Goal: Information Seeking & Learning: Learn about a topic

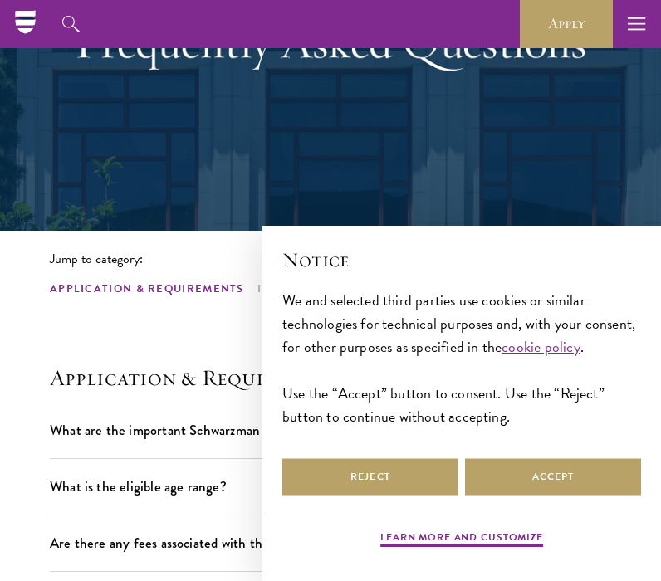
click at [556, 507] on div "Learn more and customize Reject Accept" at bounding box center [461, 504] width 359 height 98
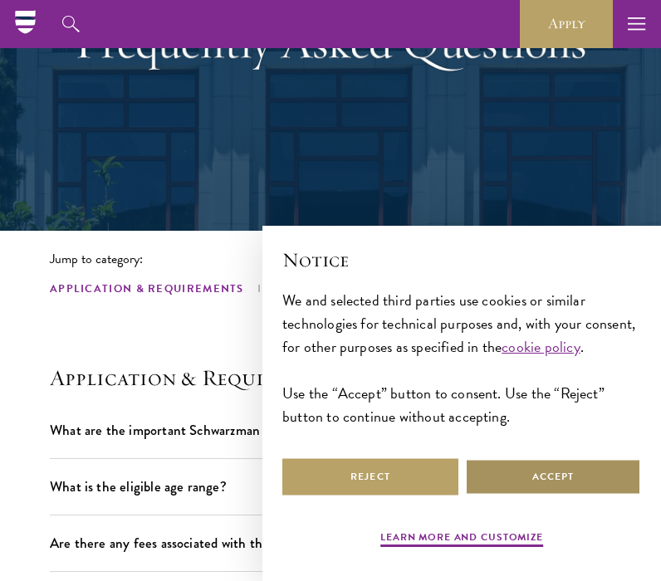
click at [552, 474] on button "Accept" at bounding box center [553, 476] width 176 height 37
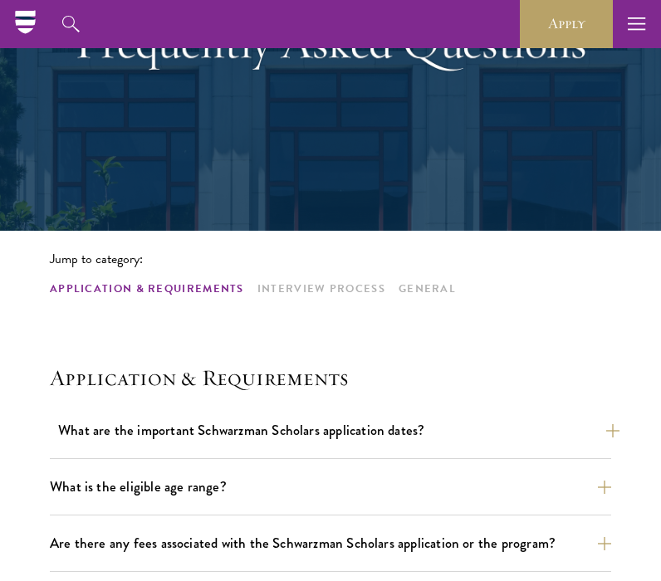
click at [311, 422] on button "What are the important Schwarzman Scholars application dates?" at bounding box center [338, 430] width 561 height 29
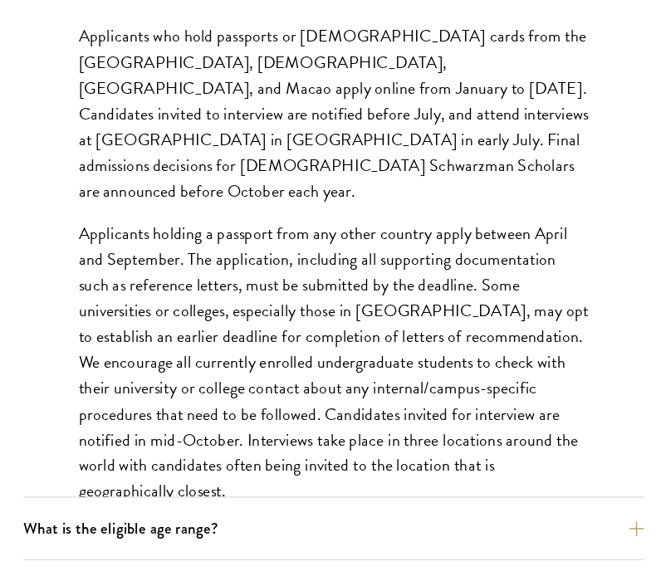
scroll to position [745, 0]
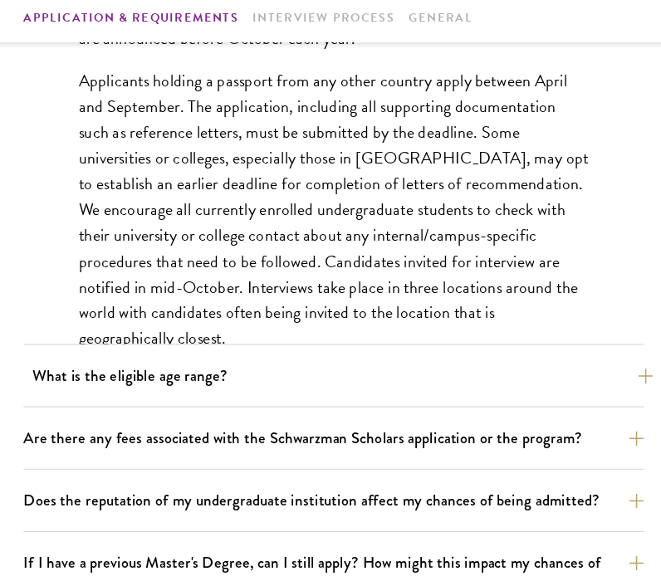
click at [204, 378] on button "What is the eligible age range?" at bounding box center [338, 392] width 561 height 29
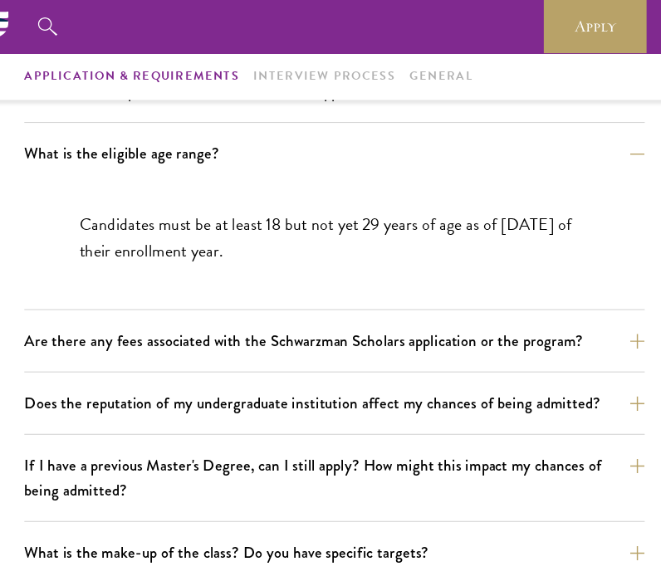
scroll to position [543, 0]
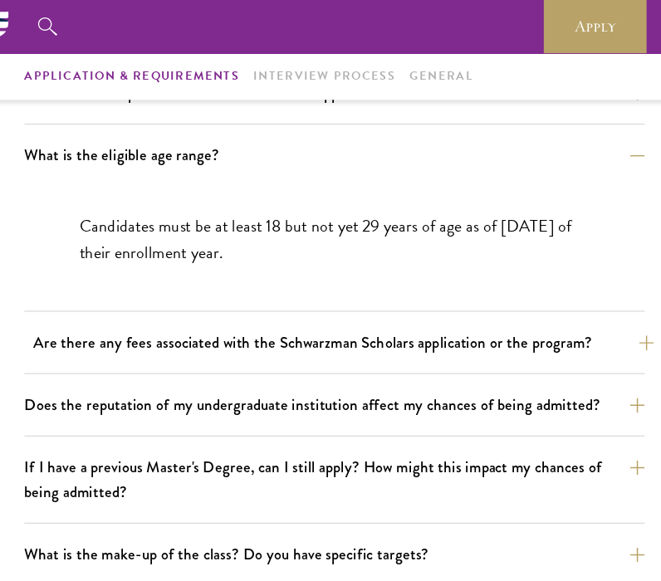
click at [206, 303] on button "Are there any fees associated with the Schwarzman Scholars application or the p…" at bounding box center [338, 310] width 561 height 29
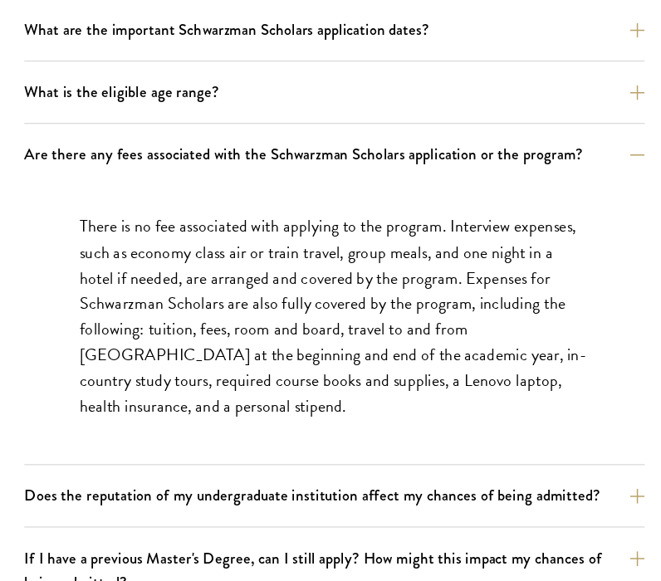
scroll to position [616, 0]
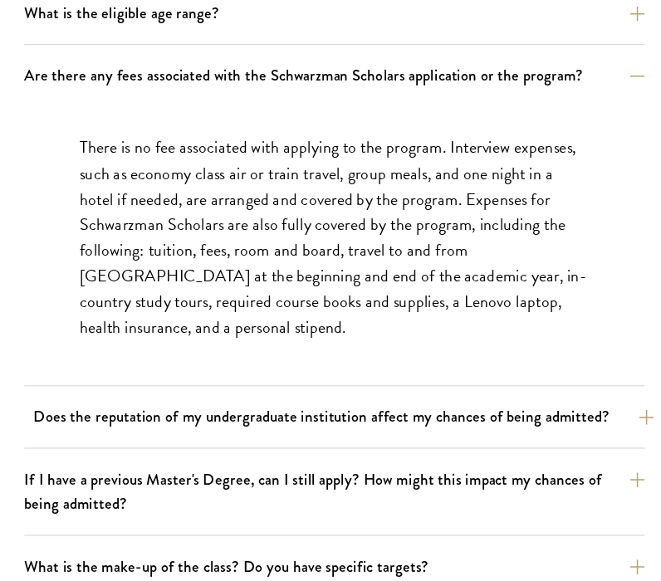
click at [189, 419] on button "Does the reputation of my undergraduate institution affect my chances of being …" at bounding box center [338, 433] width 561 height 29
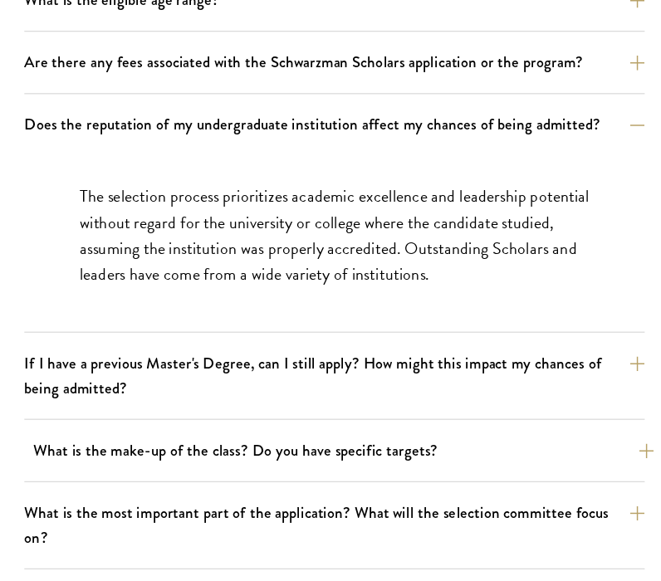
scroll to position [631, 0]
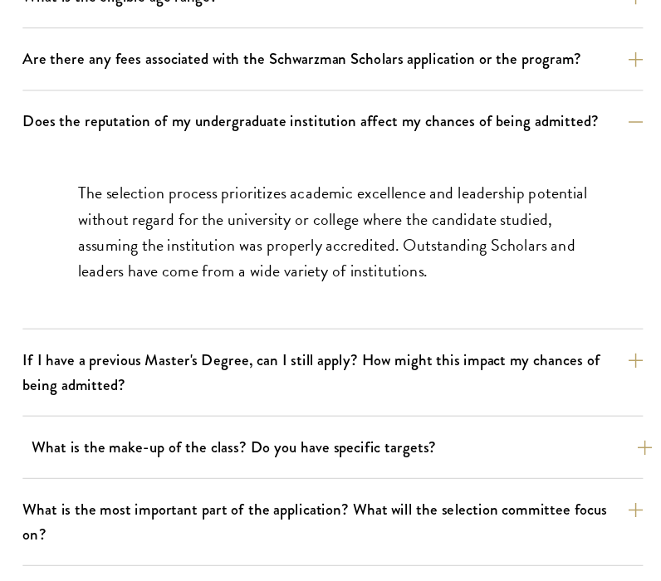
click at [210, 446] on button "What is the make-up of the class? Do you have specific targets?" at bounding box center [338, 460] width 561 height 29
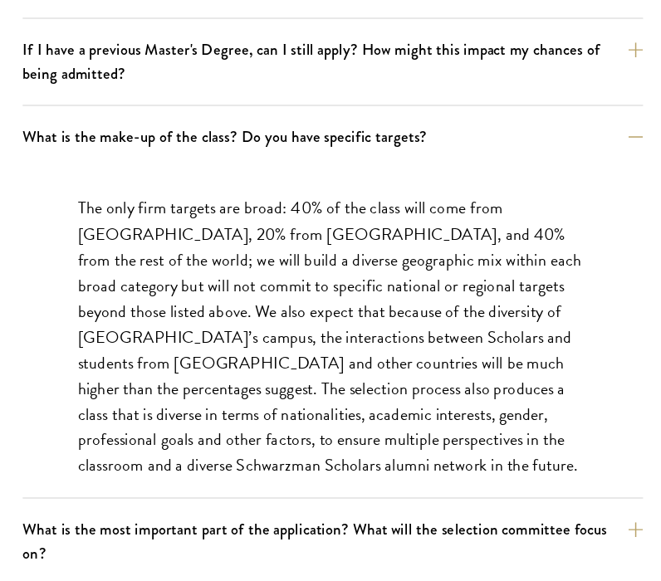
scroll to position [763, 0]
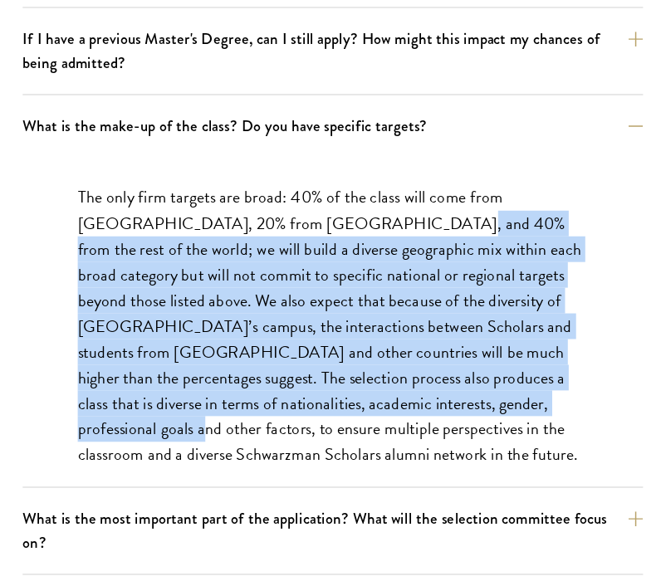
drag, startPoint x: 291, startPoint y: 207, endPoint x: 305, endPoint y: 365, distance: 158.3
click at [305, 365] on p "The only firm targets are broad: 40% of the class will come from the United Sta…" at bounding box center [331, 350] width 462 height 257
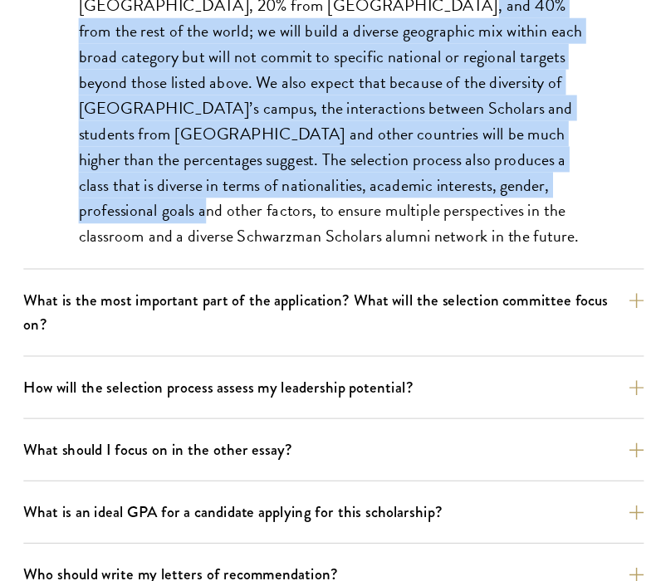
scroll to position [962, 0]
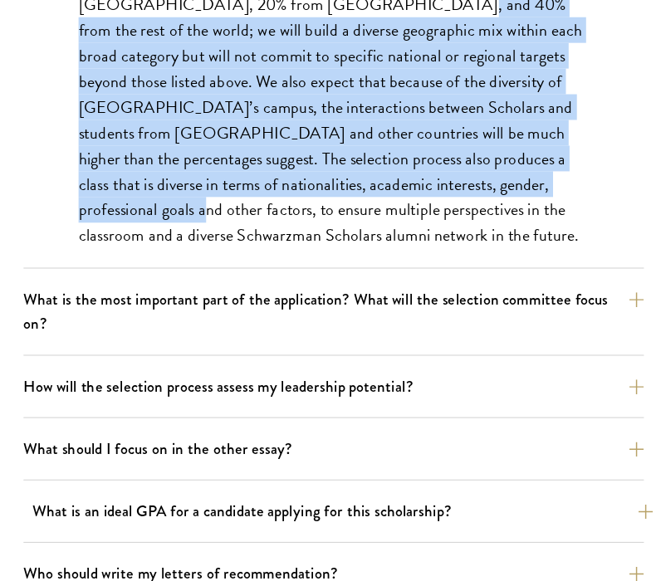
click at [306, 503] on button "What is an ideal GPA for a candidate applying for this scholarship?" at bounding box center [338, 517] width 561 height 29
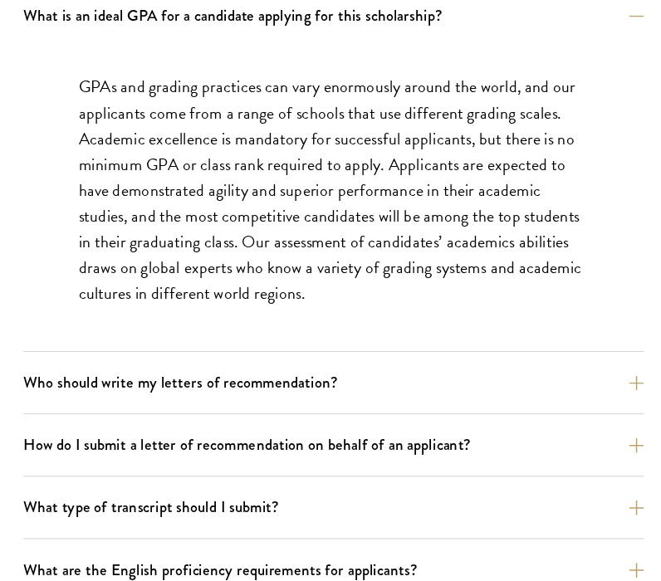
scroll to position [1122, 0]
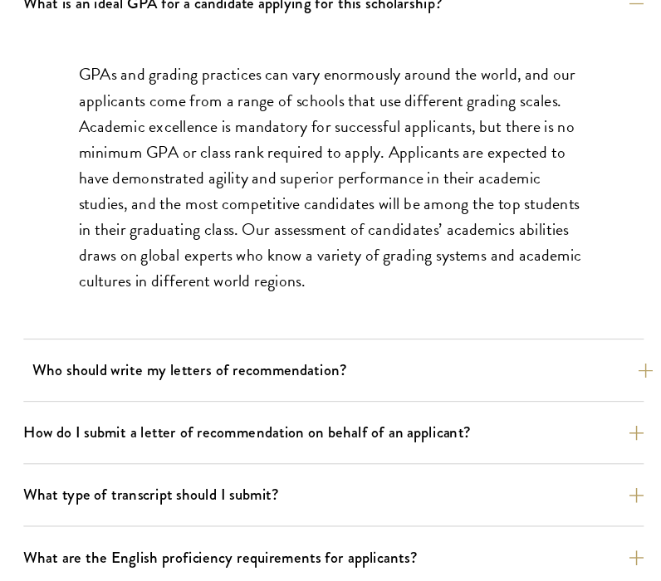
click at [291, 376] on button "Who should write my letters of recommendation?" at bounding box center [338, 390] width 561 height 29
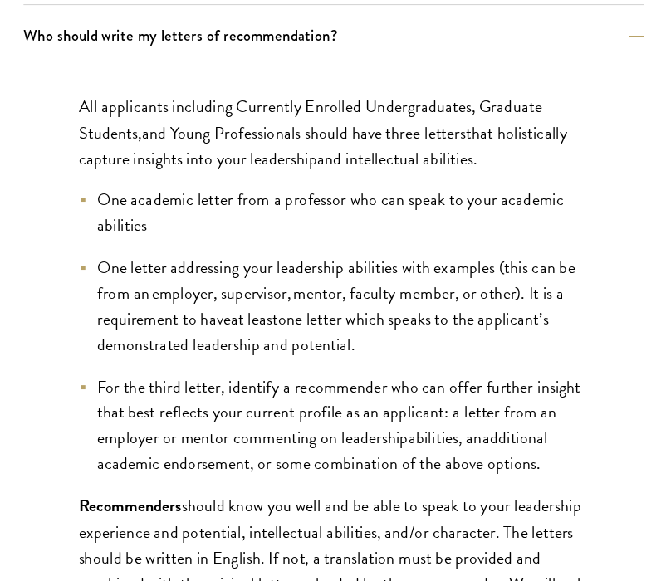
scroll to position [1151, 0]
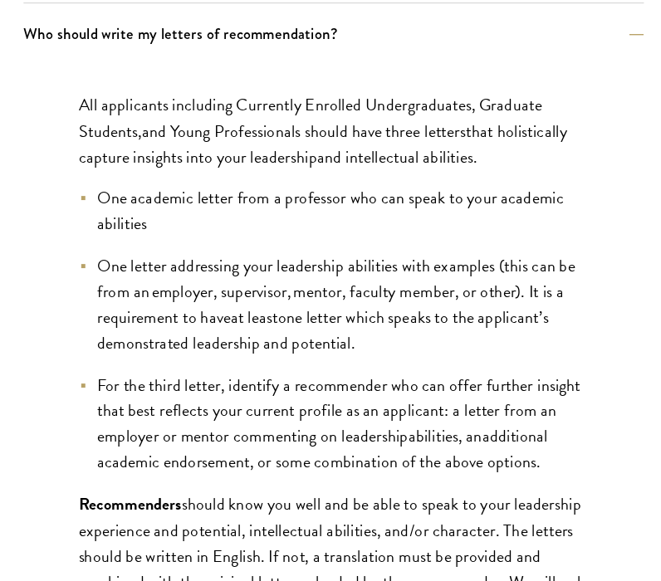
click at [308, 139] on span "All applicants including Currently Enrolled Undergraduates, Graduate Students" at bounding box center [309, 162] width 419 height 46
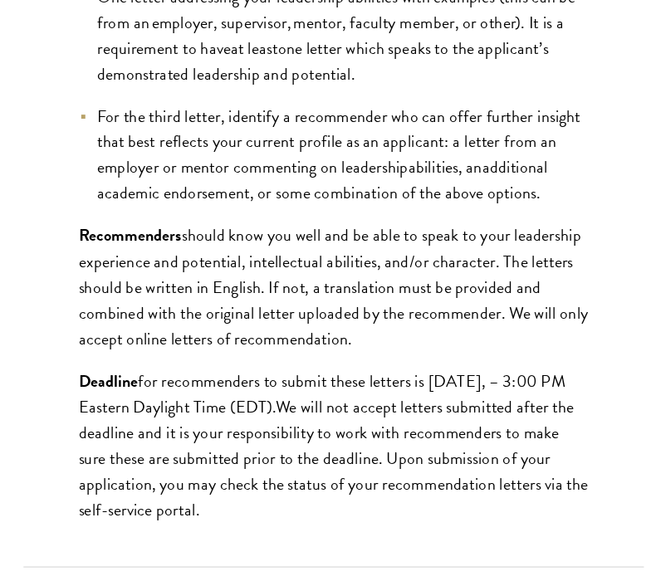
scroll to position [1395, 0]
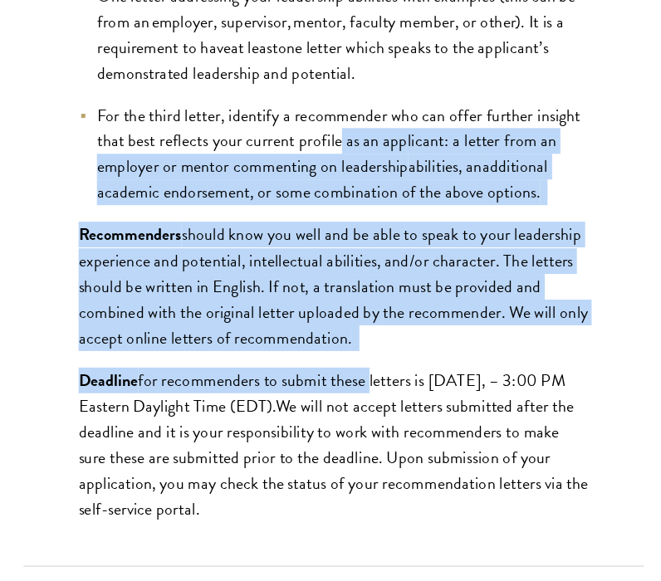
drag, startPoint x: 306, startPoint y: 123, endPoint x: 332, endPoint y: 331, distance: 209.2
click at [332, 331] on div "All applicants including Currently Enrolled Undergraduates, Graduate Students ,…" at bounding box center [330, 219] width 561 height 699
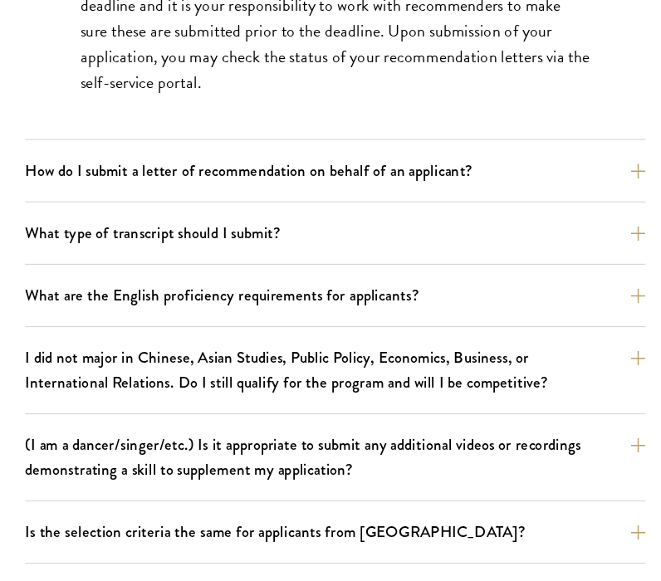
scroll to position [1787, 0]
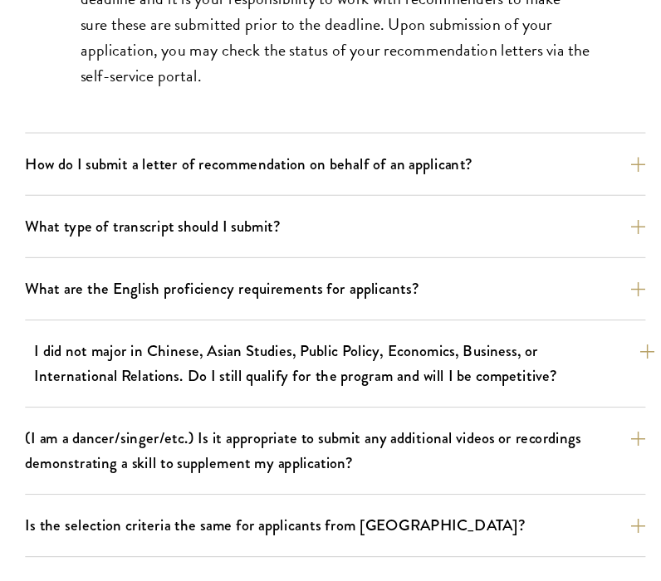
click at [291, 359] on button "I did not major in Chinese, Asian Studies, Public Policy, Economics, Business, …" at bounding box center [338, 384] width 561 height 51
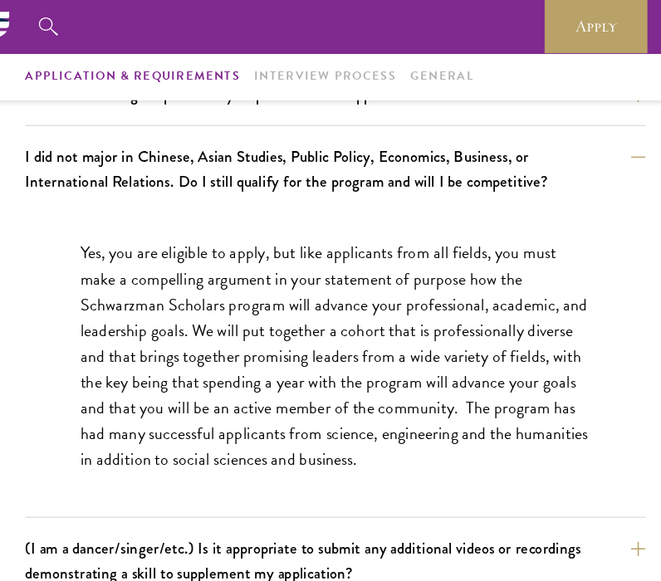
scroll to position [1320, 0]
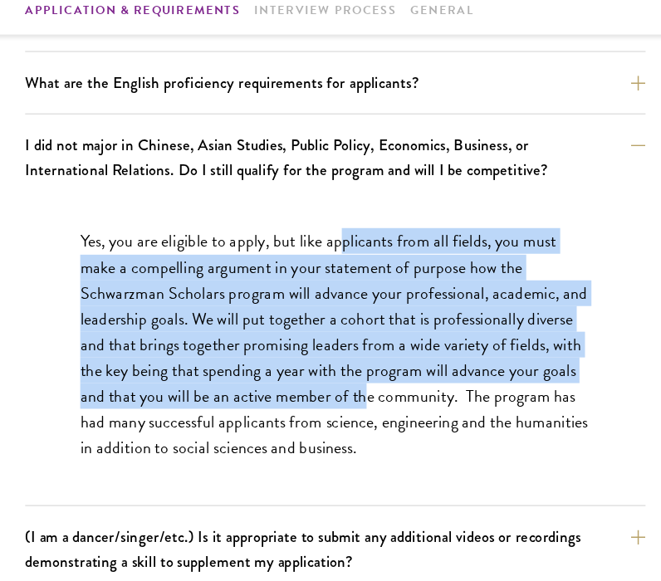
drag, startPoint x: 308, startPoint y: 211, endPoint x: 326, endPoint y: 363, distance: 153.1
click at [326, 363] on p "Yes, you are eligible to apply, but like applicants from all fields, you must m…" at bounding box center [331, 323] width 462 height 210
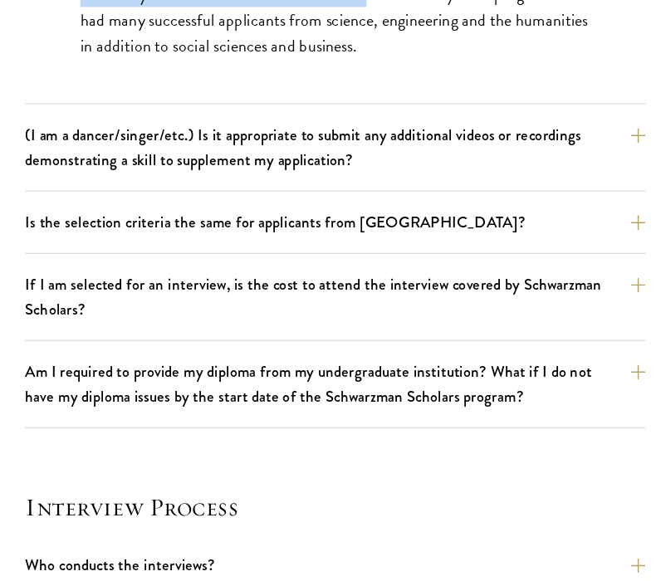
scroll to position [1642, 0]
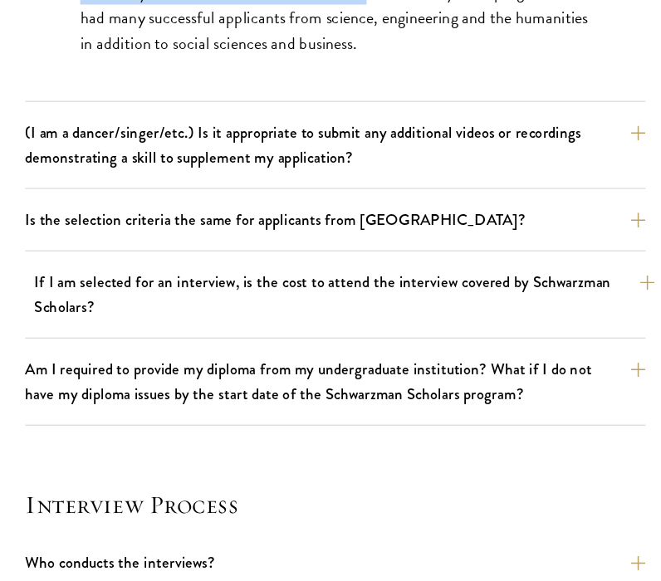
click at [337, 296] on button "If I am selected for an interview, is the cost to attend the interview covered …" at bounding box center [338, 321] width 561 height 51
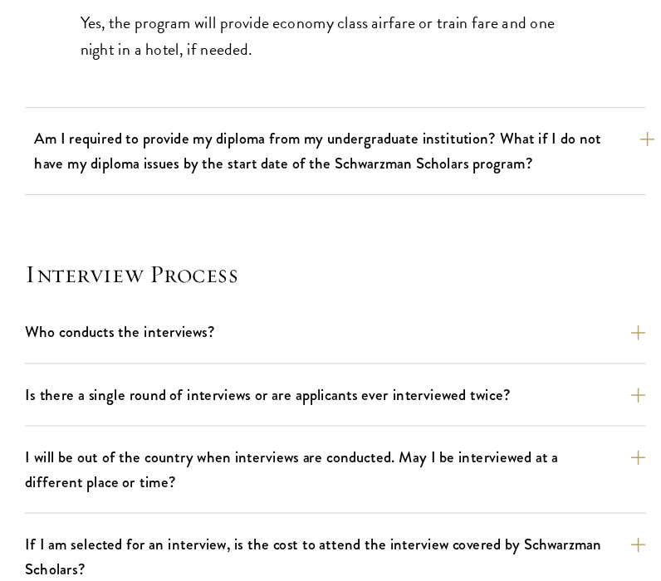
scroll to position [1701, 0]
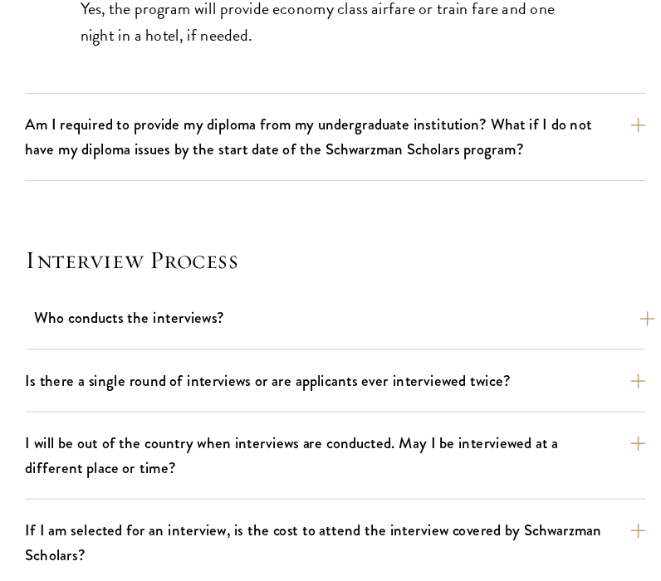
click at [378, 329] on button "Who conducts the interviews?" at bounding box center [338, 343] width 561 height 29
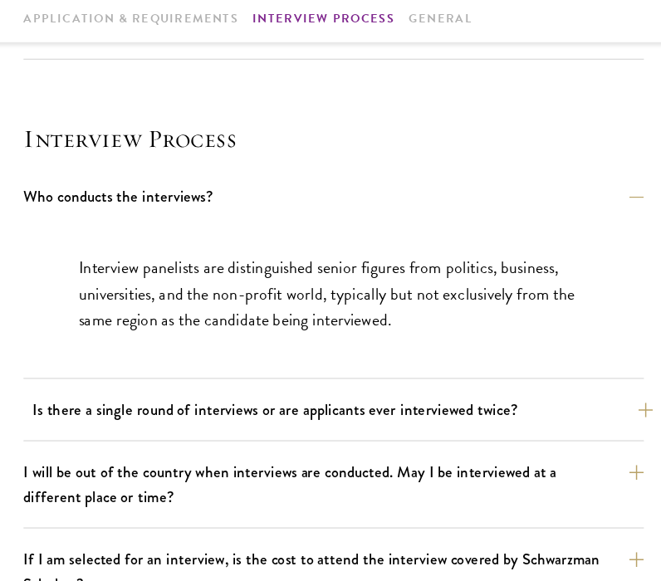
click at [366, 409] on button "Is there a single round of interviews or are applicants ever interviewed twice?" at bounding box center [338, 423] width 561 height 29
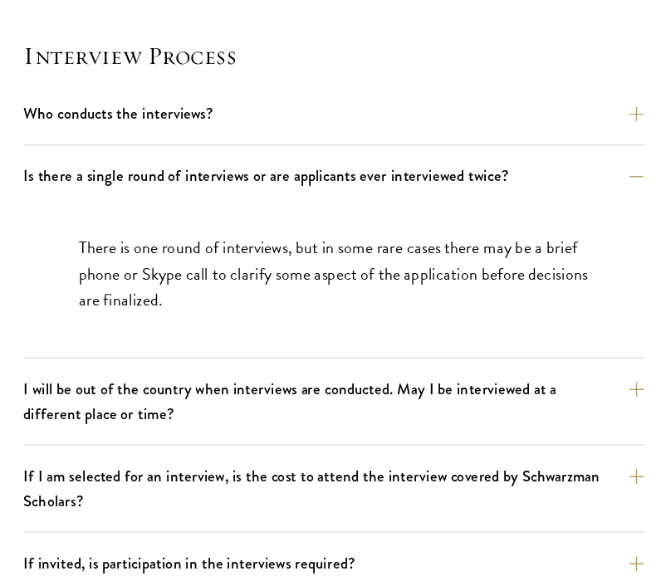
scroll to position [1775, 0]
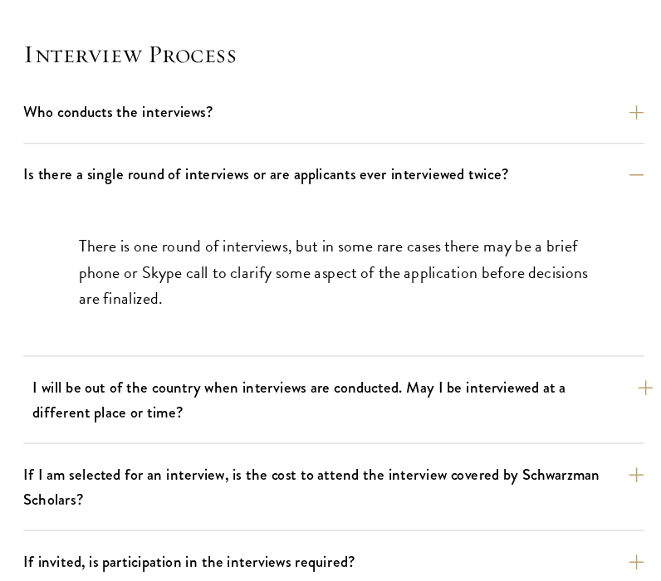
click at [384, 391] on button "I will be out of the country when interviews are conducted. May I be interviewe…" at bounding box center [338, 416] width 561 height 51
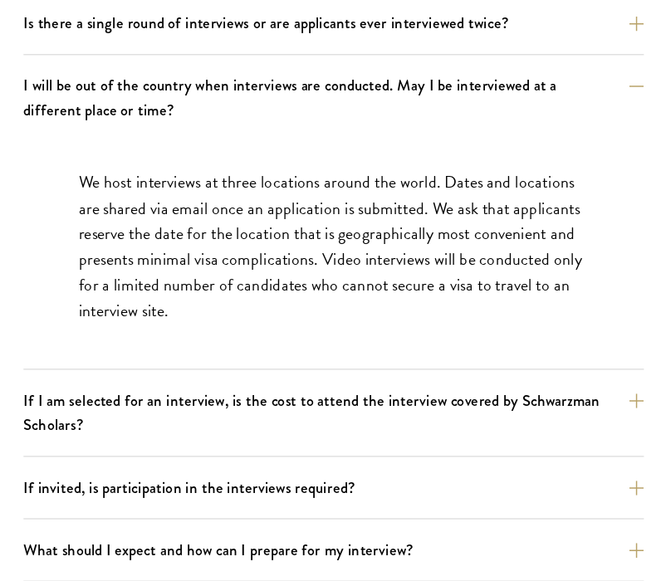
scroll to position [1912, 0]
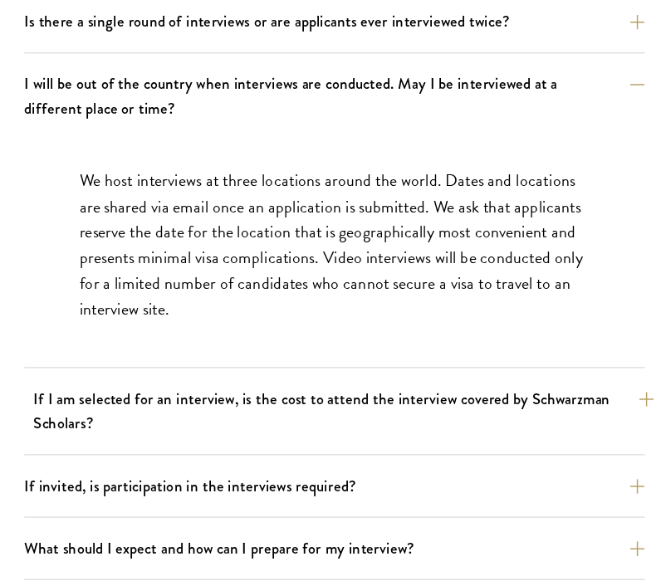
click at [283, 402] on button "If I am selected for an interview, is the cost to attend the interview covered …" at bounding box center [338, 427] width 561 height 51
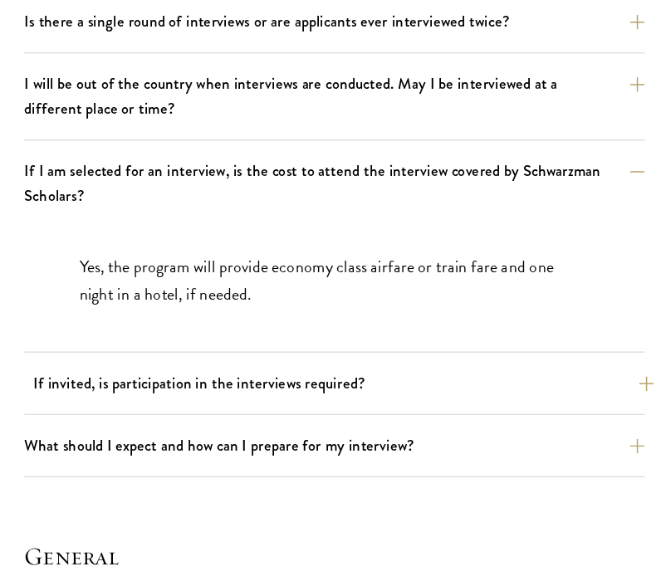
click at [294, 388] on button "If invited, is participation in the interviews required?" at bounding box center [338, 402] width 561 height 29
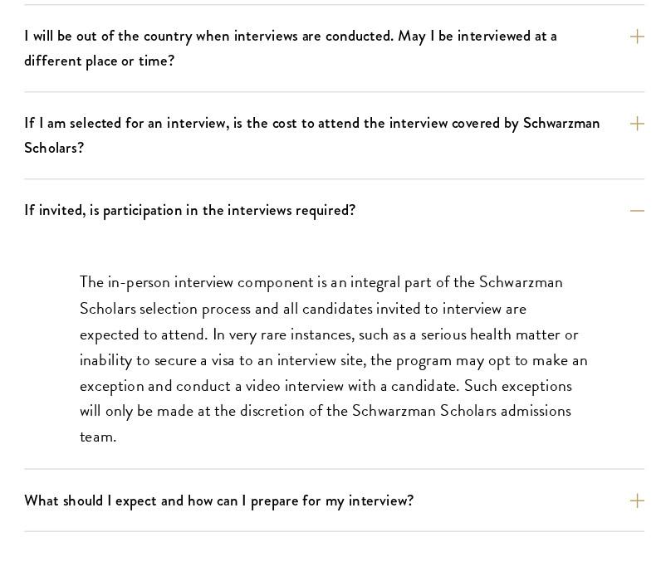
scroll to position [1995, 0]
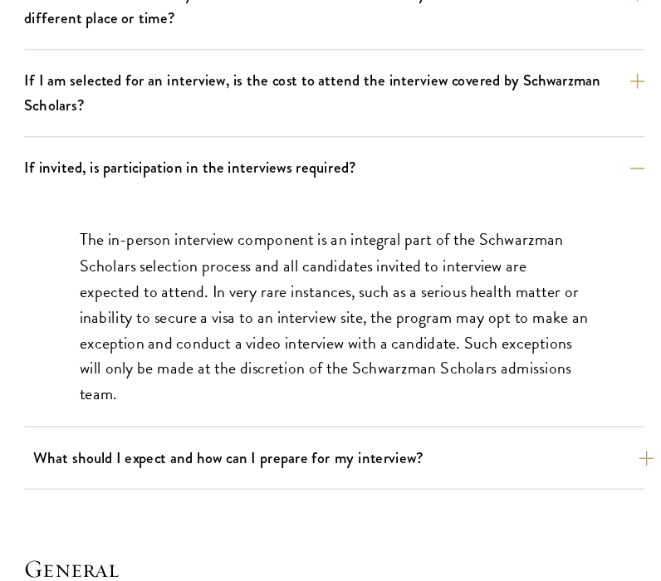
click at [292, 455] on button "What should I expect and how can I prepare for my interview?" at bounding box center [338, 469] width 561 height 29
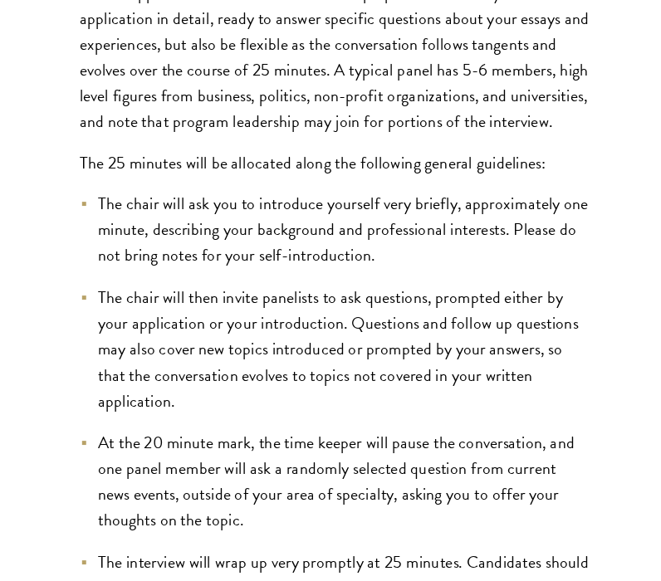
scroll to position [2304, 0]
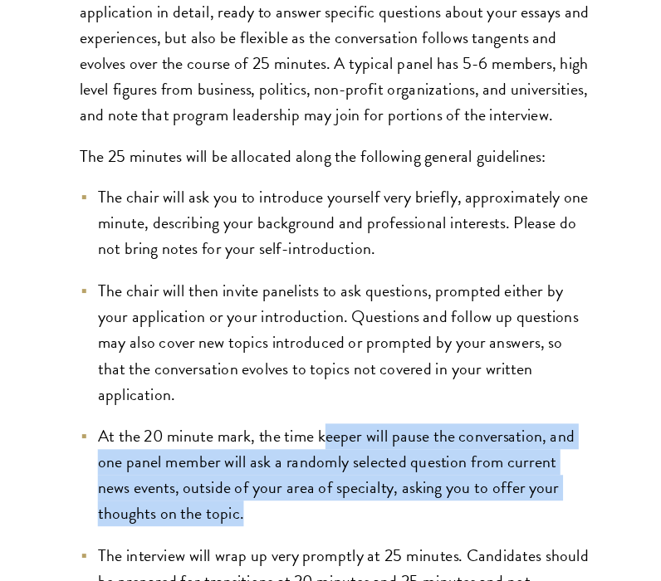
drag, startPoint x: 292, startPoint y: 402, endPoint x: 295, endPoint y: 471, distance: 69.0
click at [295, 471] on li "At the 20 minute mark, the time keeper will pause the conversation, and one pan…" at bounding box center [331, 484] width 462 height 93
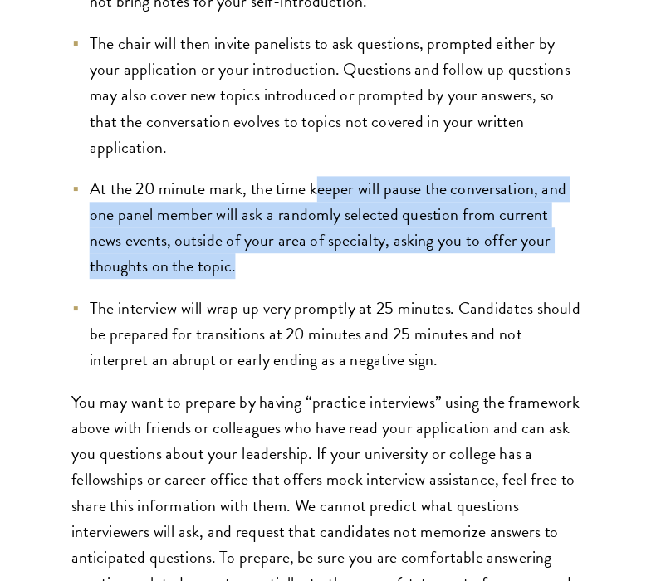
scroll to position [2529, 0]
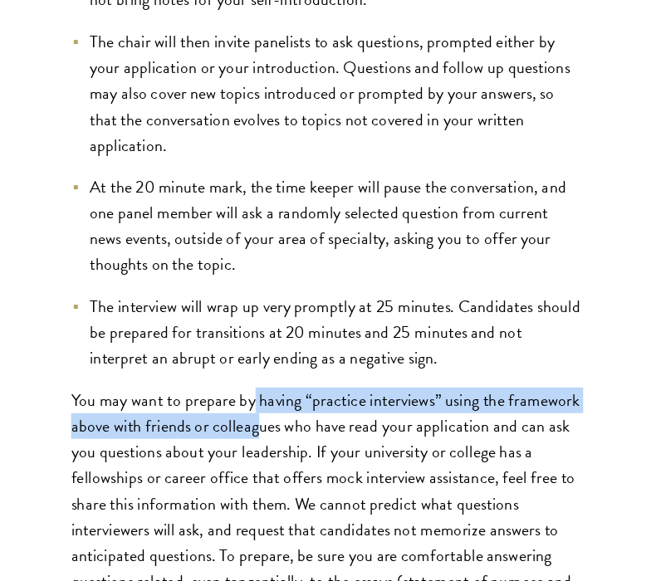
drag, startPoint x: 228, startPoint y: 355, endPoint x: 233, endPoint y: 382, distance: 26.9
click at [233, 406] on p "You may want to prepare by having “practice interviews” using the framework abo…" at bounding box center [331, 534] width 462 height 257
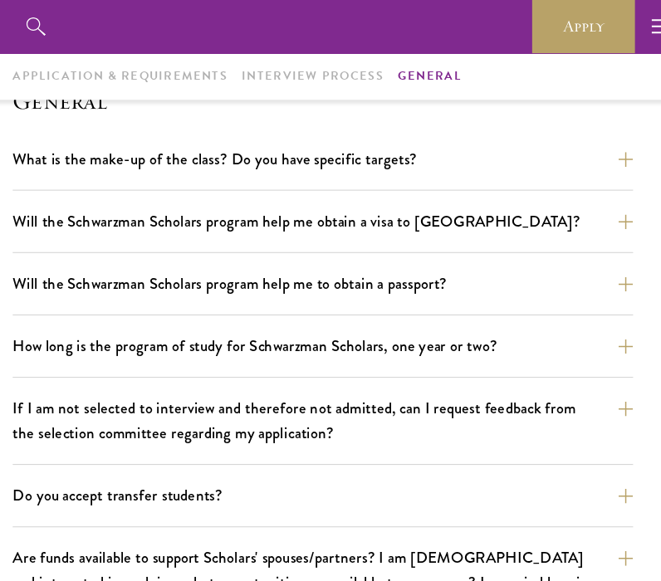
scroll to position [3208, 0]
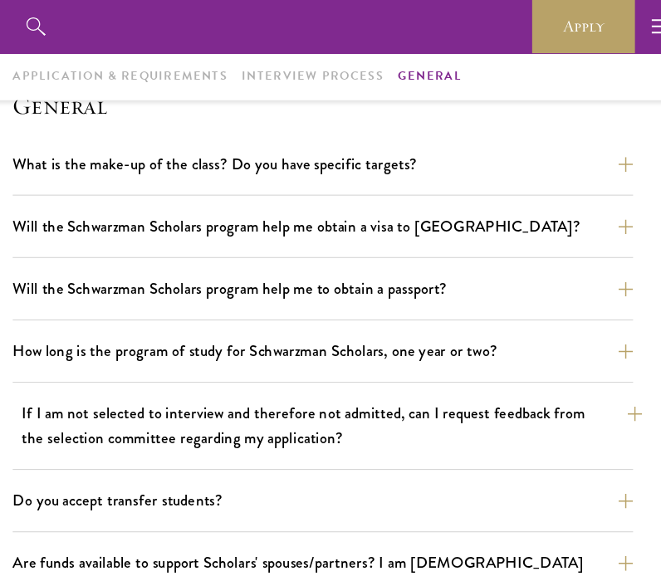
click at [263, 393] on button "If I am not selected to interview and therefore not admitted, can I request fee…" at bounding box center [338, 385] width 561 height 51
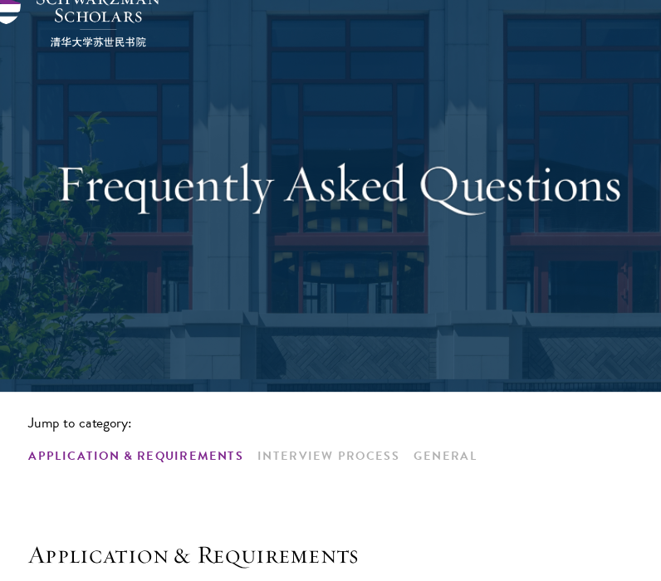
scroll to position [66, 0]
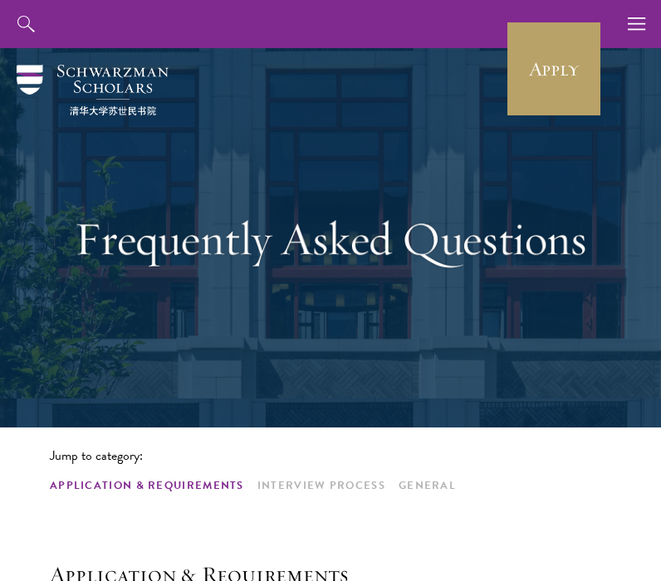
click at [45, 74] on img at bounding box center [93, 90] width 152 height 51
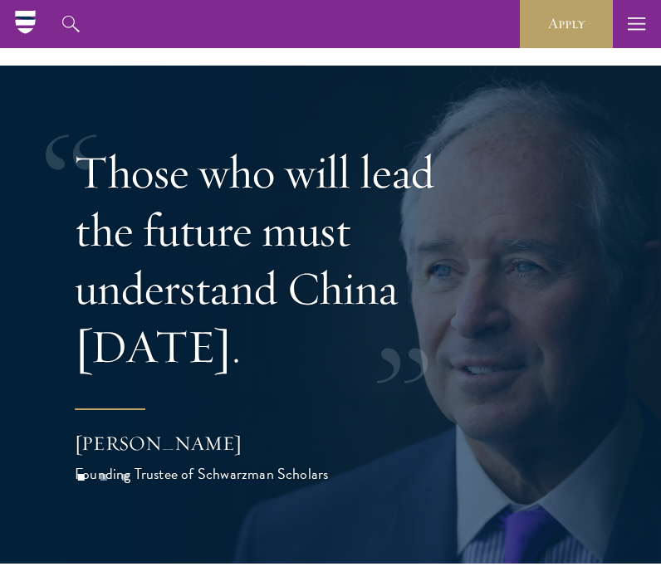
scroll to position [4445, 0]
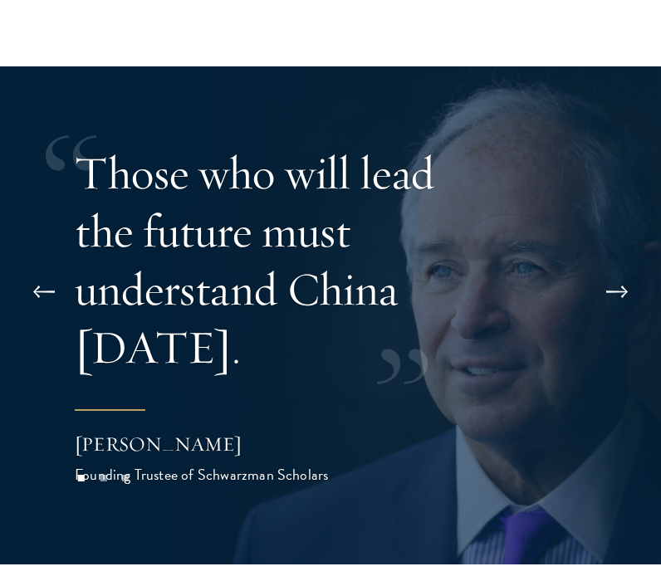
click at [613, 269] on button at bounding box center [617, 292] width 55 height 47
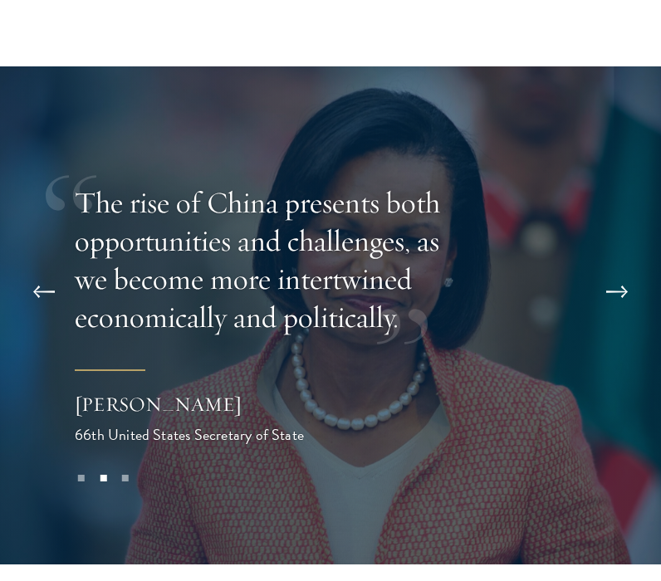
click at [620, 269] on button at bounding box center [617, 292] width 55 height 47
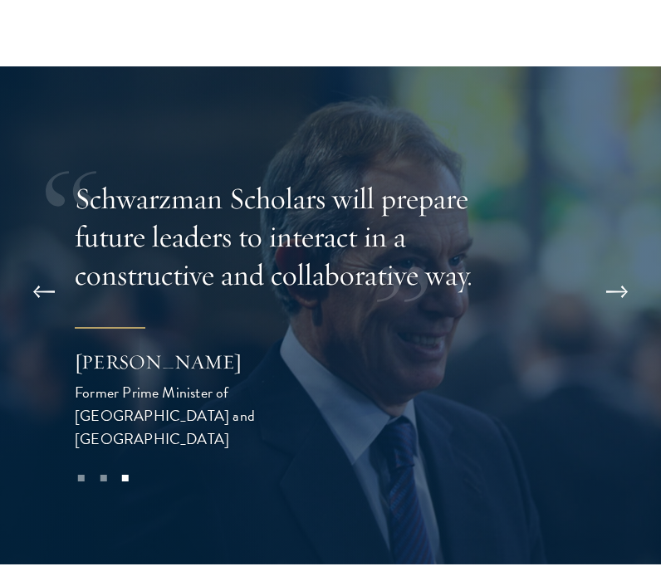
click at [18, 269] on button at bounding box center [44, 292] width 55 height 47
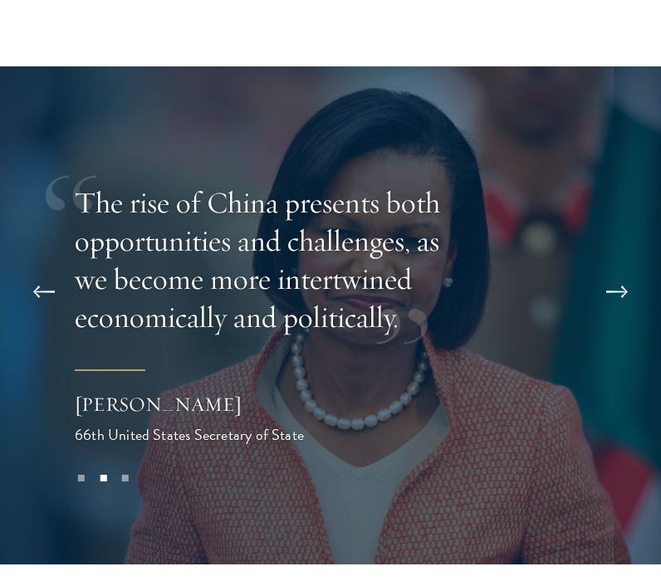
click at [615, 272] on div at bounding box center [330, 315] width 661 height 498
click at [617, 269] on button at bounding box center [617, 292] width 55 height 47
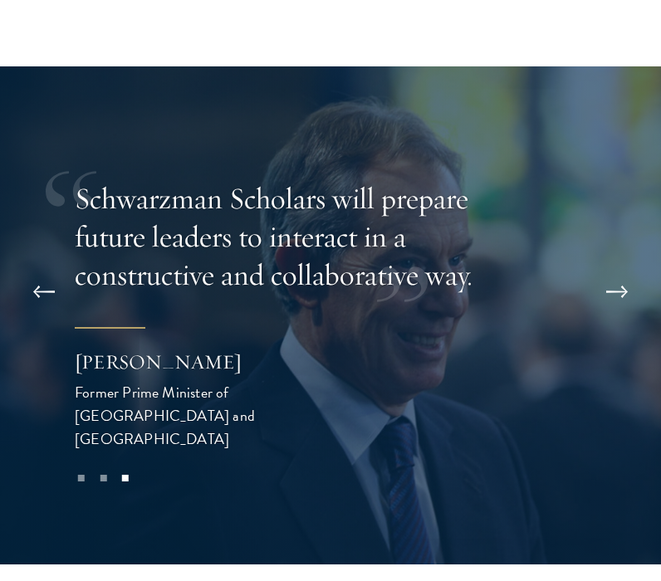
click at [617, 269] on button at bounding box center [617, 292] width 55 height 47
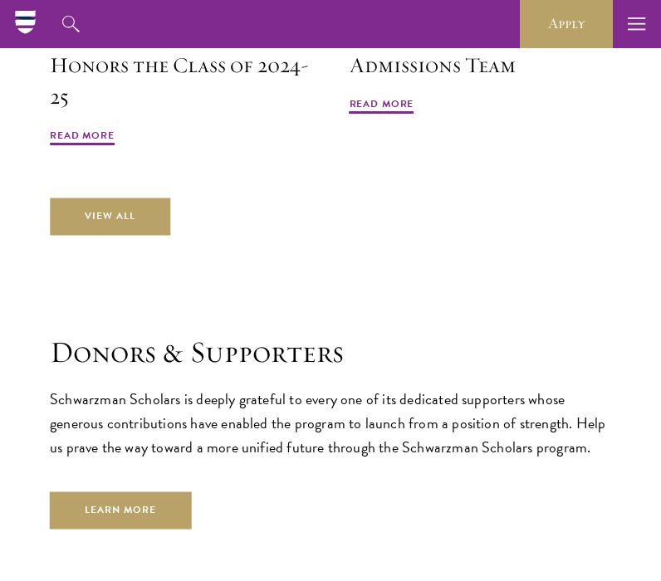
scroll to position [5292, 0]
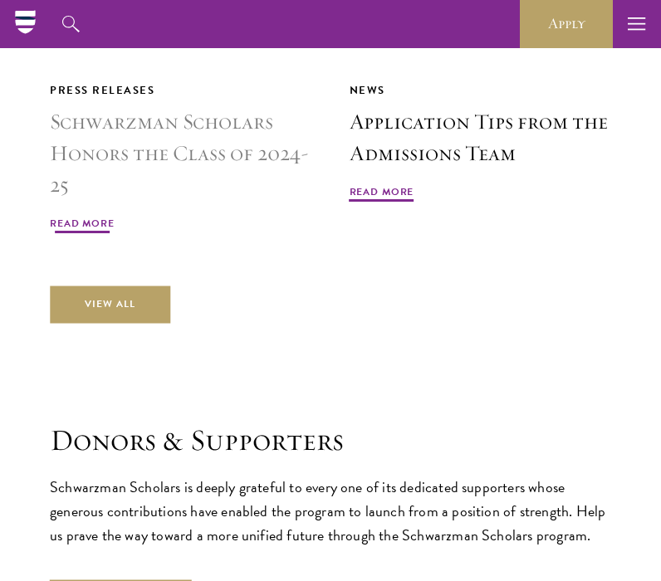
click at [175, 106] on h3 "Schwarzman Scholars Honors the Class of 2024-25" at bounding box center [181, 153] width 262 height 95
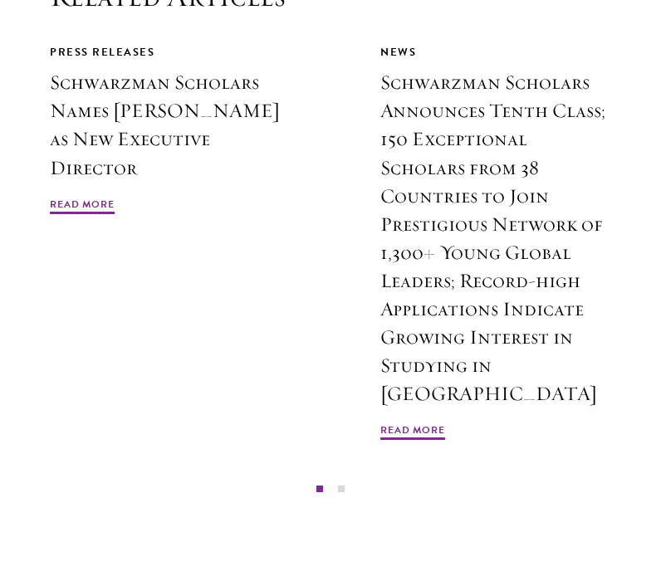
scroll to position [3216, 0]
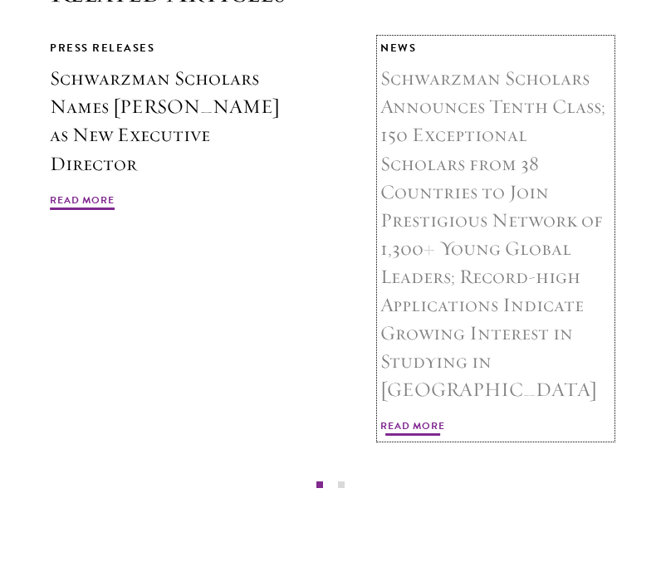
click at [448, 182] on link "News Schwarzman Scholars Announces Tenth Class; 150 Exceptional Scholars from 3…" at bounding box center [495, 238] width 231 height 399
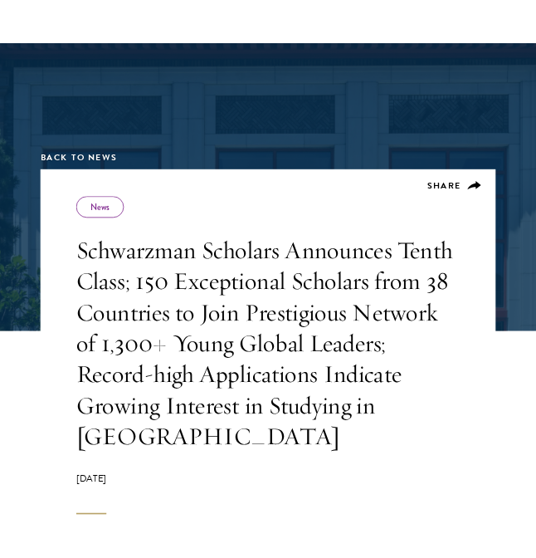
scroll to position [165, 0]
